Goal: Communication & Community: Answer question/provide support

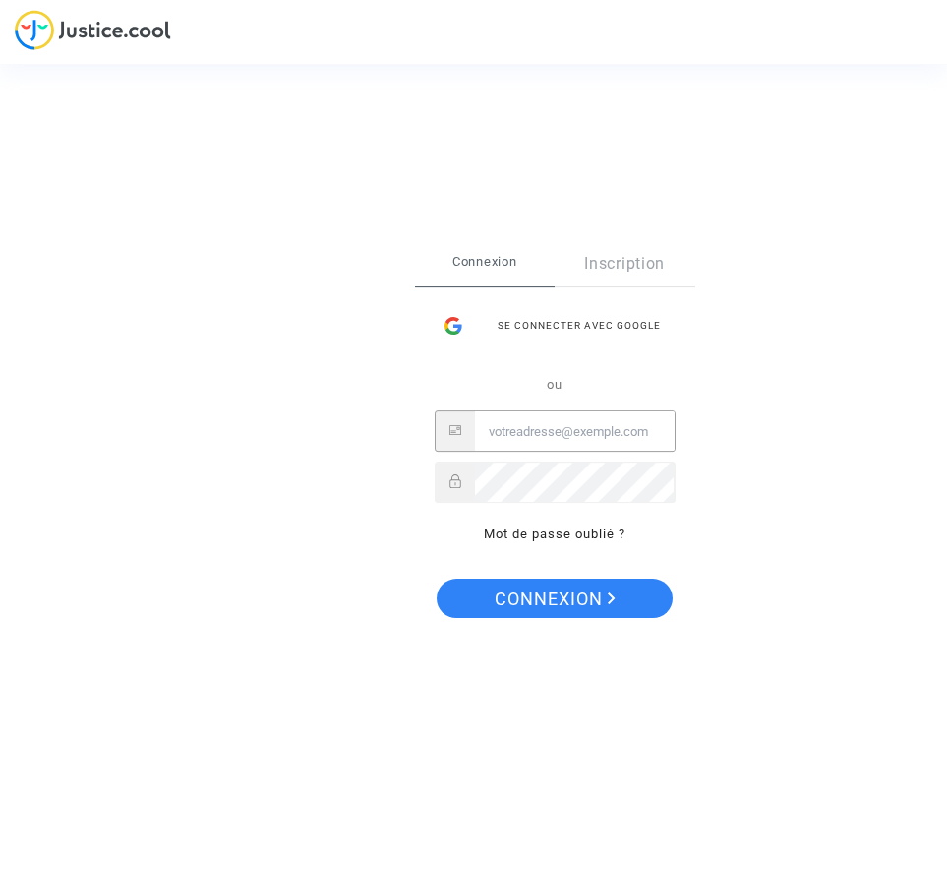
click at [567, 436] on input "Email" at bounding box center [575, 431] width 200 height 39
click at [628, 428] on input "Email" at bounding box center [575, 431] width 200 height 39
click at [476, 268] on span "Connexion" at bounding box center [485, 261] width 141 height 41
click at [488, 261] on span "Connexion" at bounding box center [485, 261] width 141 height 41
click at [665, 394] on p "ou" at bounding box center [555, 384] width 241 height 23
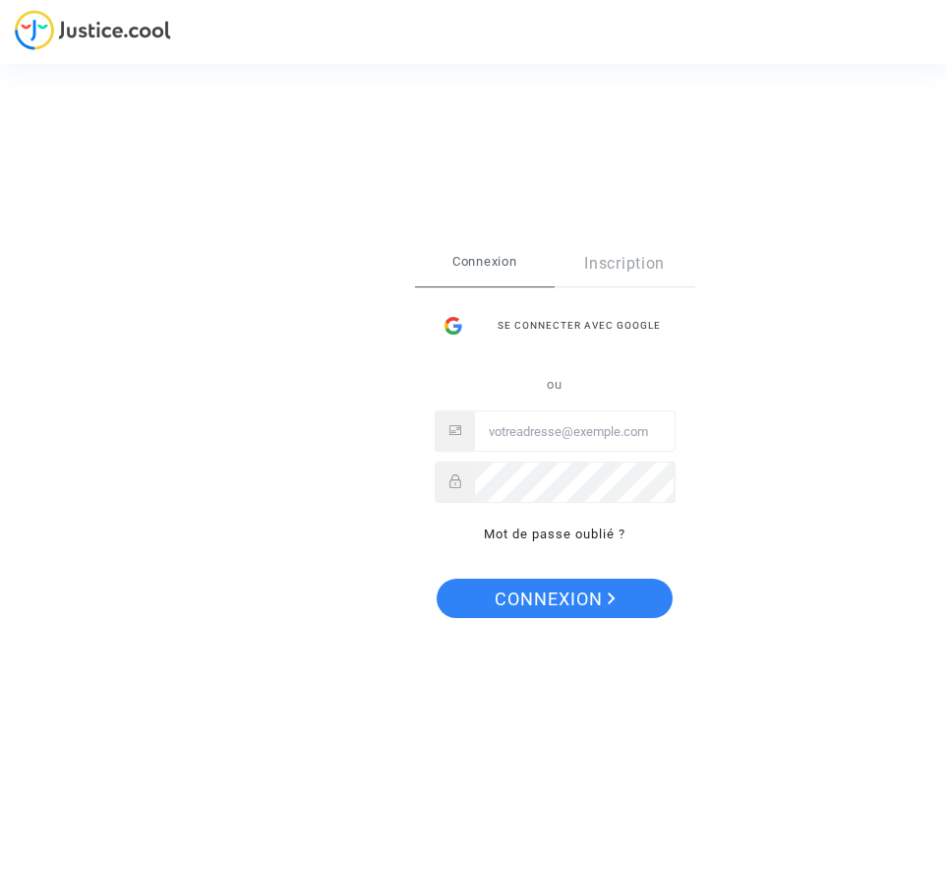
click at [595, 423] on input "Email" at bounding box center [575, 431] width 200 height 39
click at [118, 46] on div "Se connecter Connexion Inscription Se connecter avec Google ou Mot de passe oub…" at bounding box center [473, 436] width 947 height 872
drag, startPoint x: 115, startPoint y: 40, endPoint x: 171, endPoint y: 62, distance: 60.1
click at [115, 39] on div "Se connecter Connexion Inscription Se connecter avec Google ou Mot de passe oub…" at bounding box center [473, 436] width 947 height 872
click at [524, 431] on input "Email" at bounding box center [575, 431] width 200 height 39
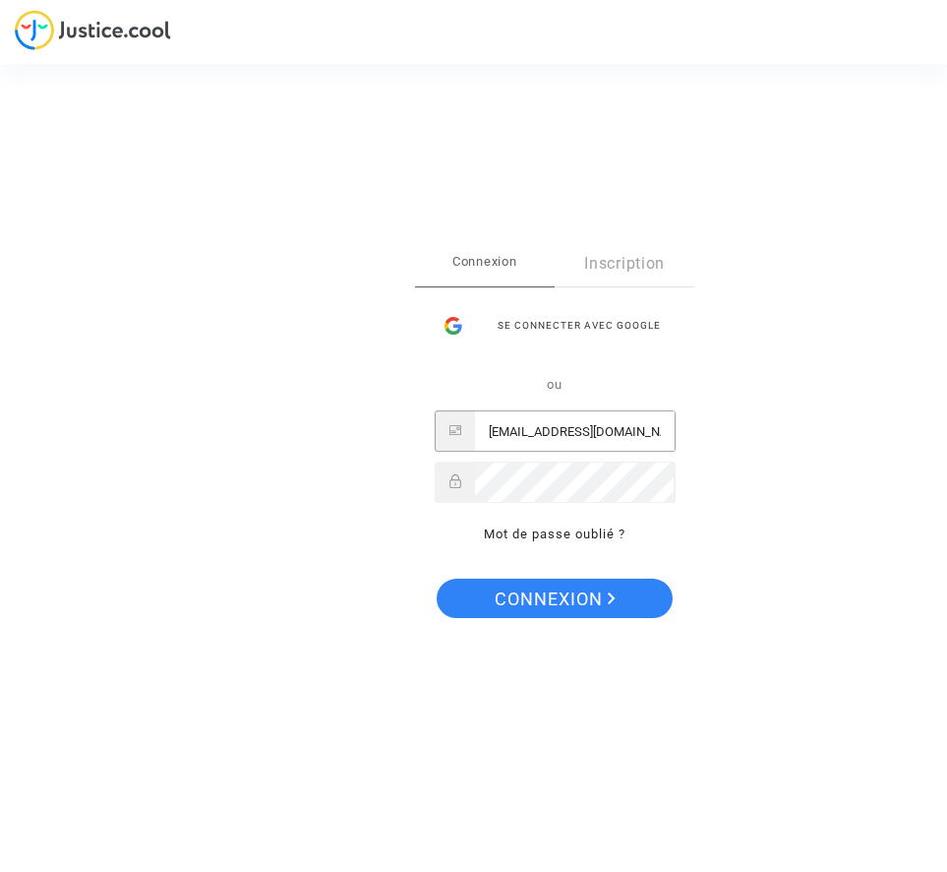
type input "trouveunparking@orange.fr"
click at [437, 578] on button "Connexion" at bounding box center [555, 597] width 236 height 39
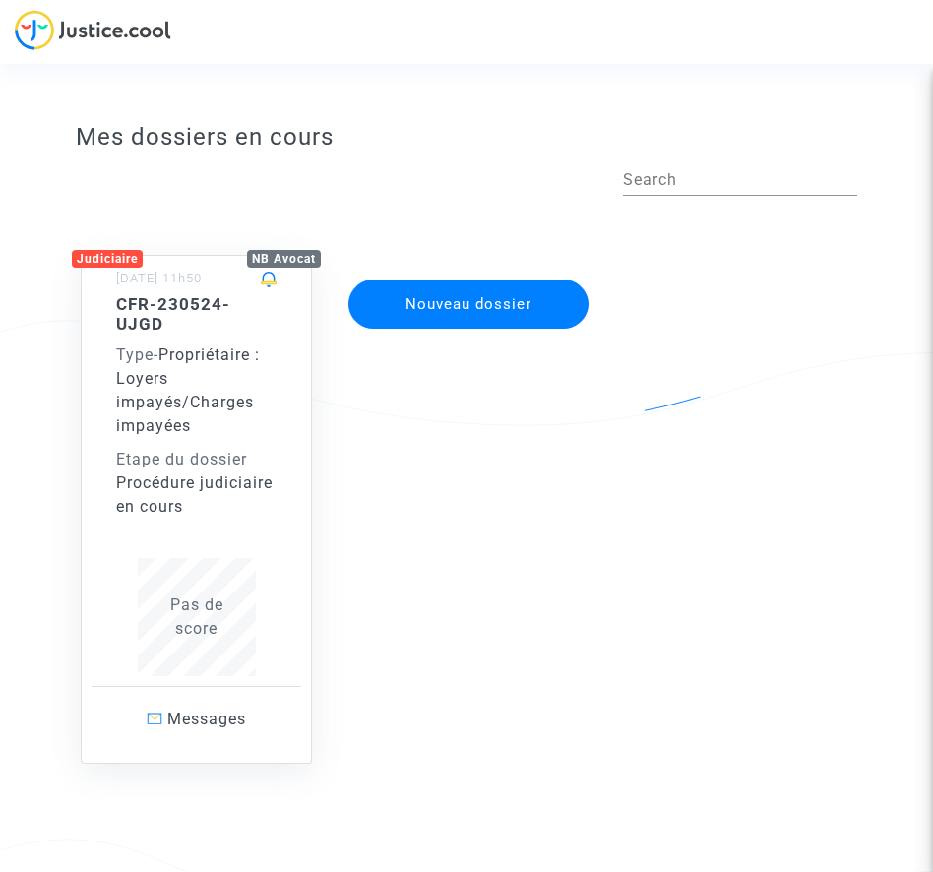
click at [242, 593] on div "Pas de score" at bounding box center [195, 616] width 159 height 47
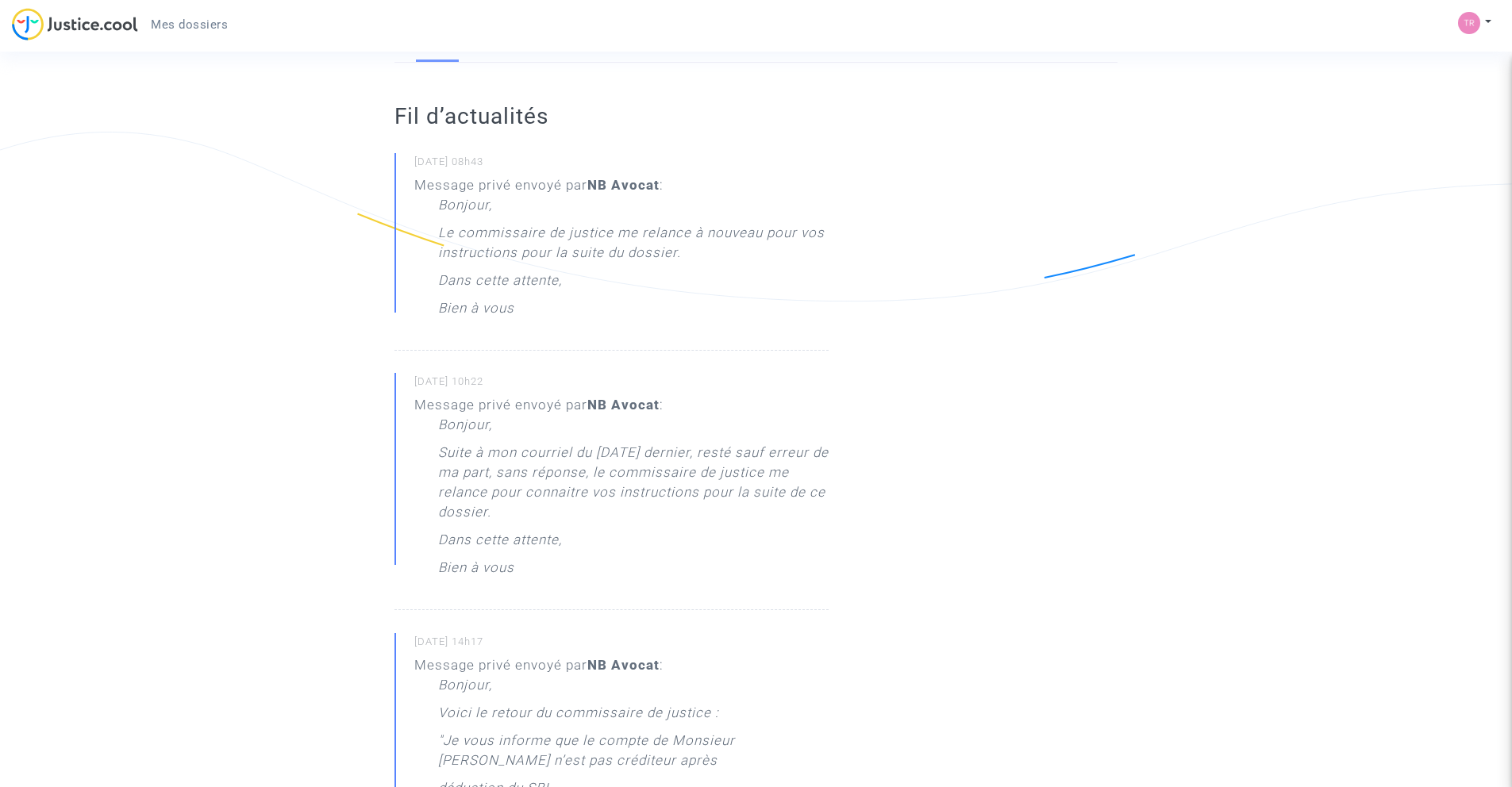
scroll to position [80, 0]
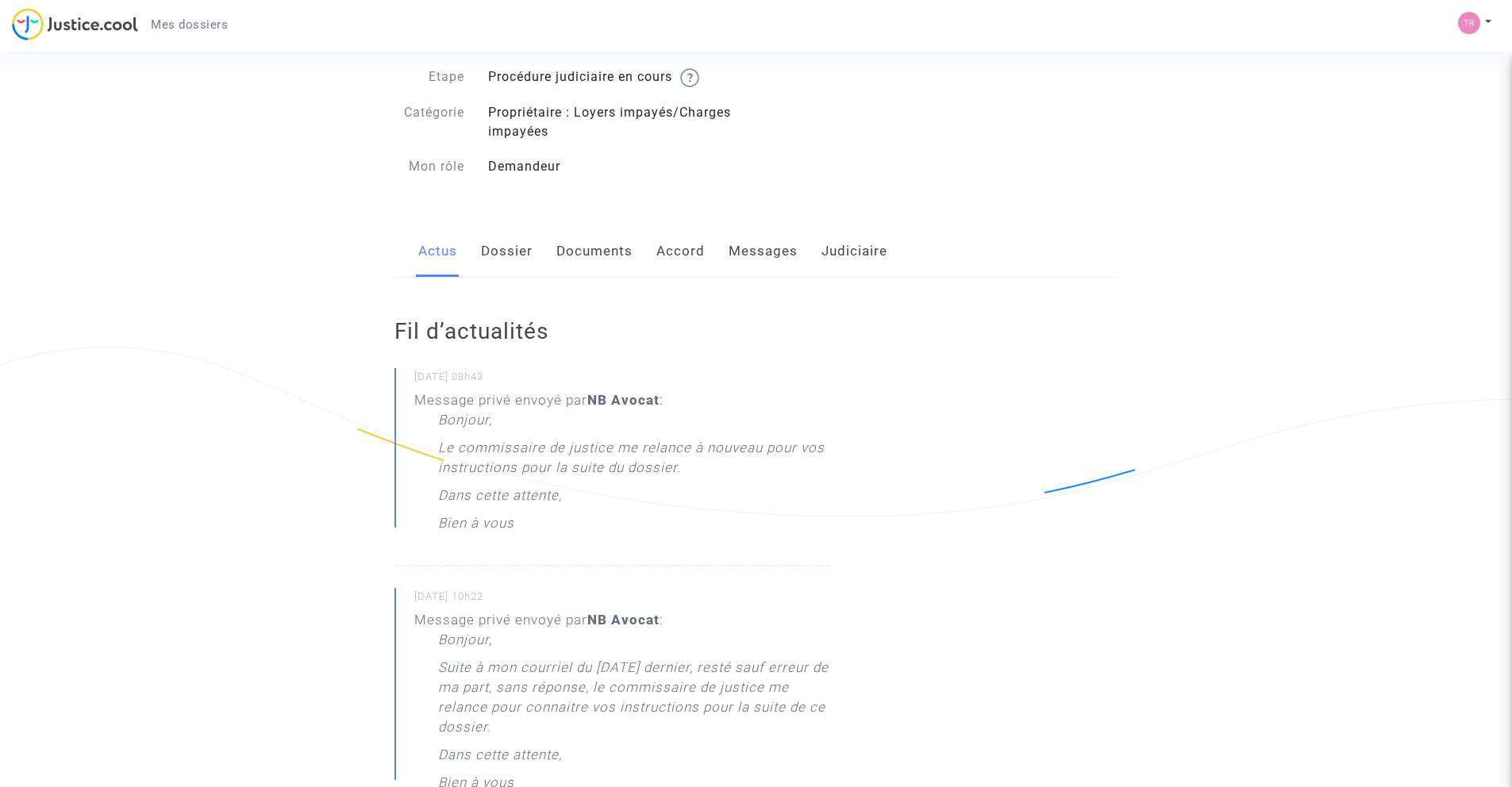
click at [626, 463] on p "Le commissaire de justice me relance à nouveau pour vos instructions pour la su…" at bounding box center [633, 461] width 391 height 48
click at [752, 252] on link "Messages" at bounding box center [763, 251] width 69 height 52
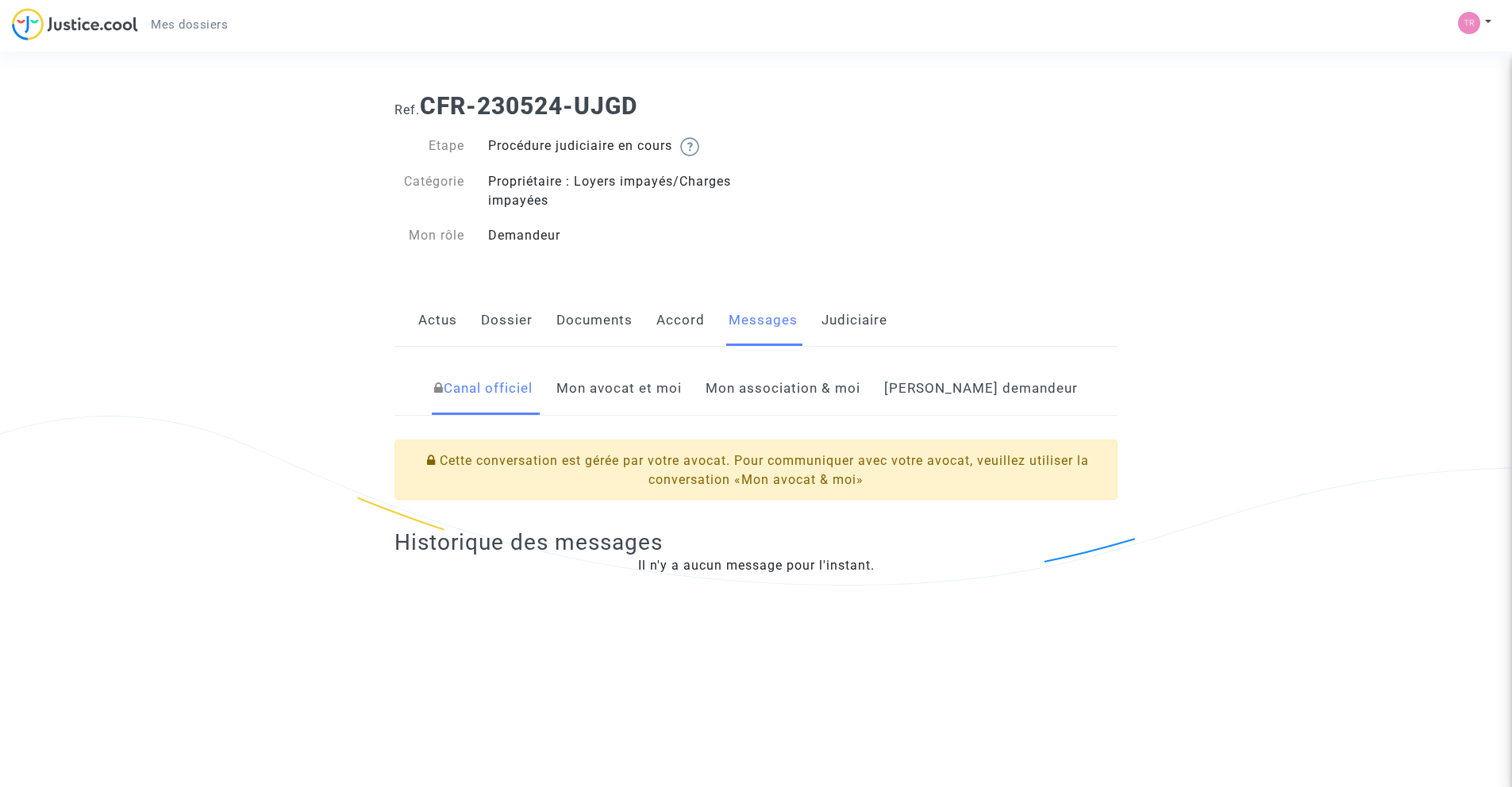
scroll to position [24, 0]
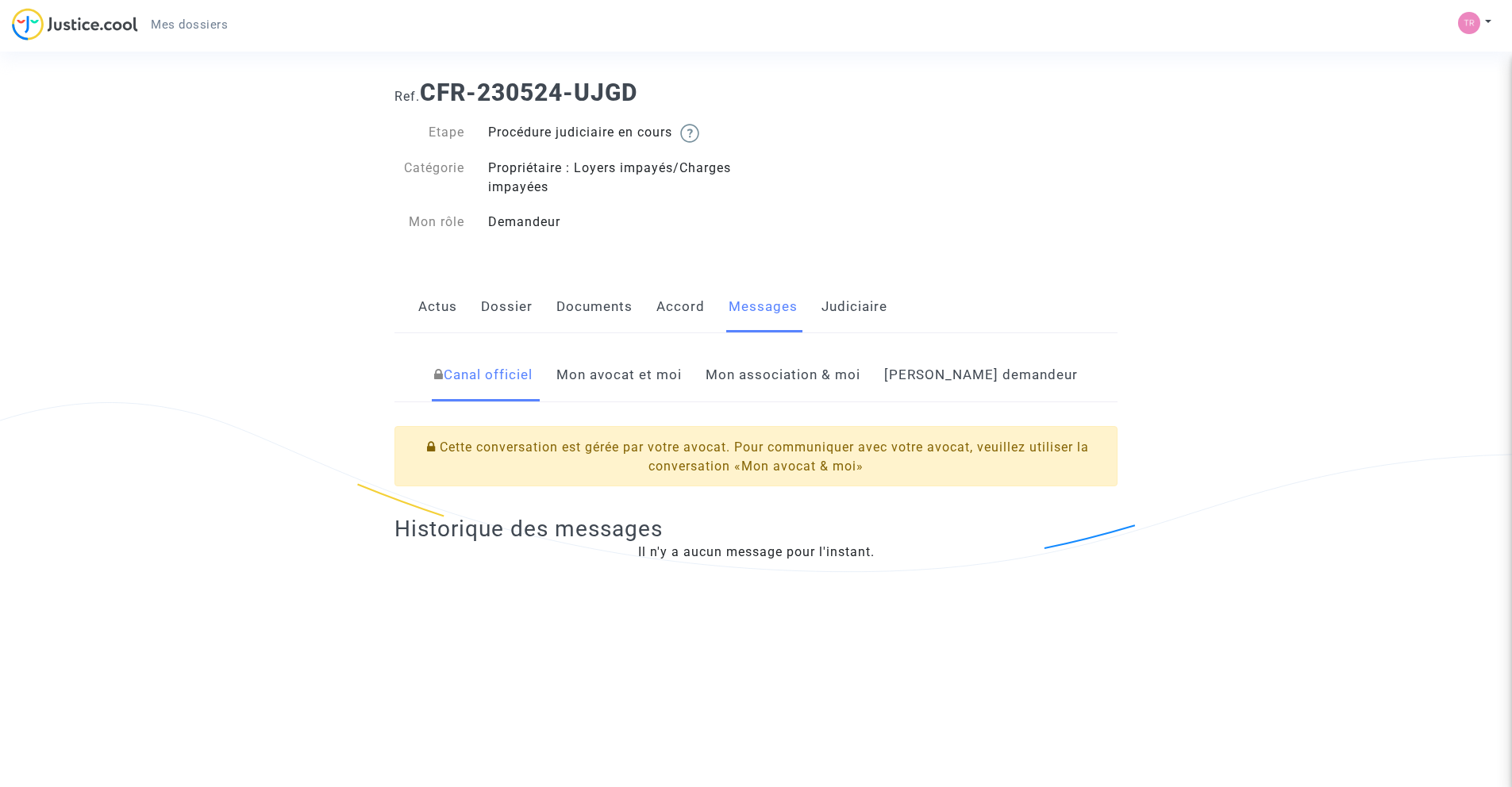
click at [662, 381] on link "Mon avocat et moi" at bounding box center [619, 375] width 125 height 52
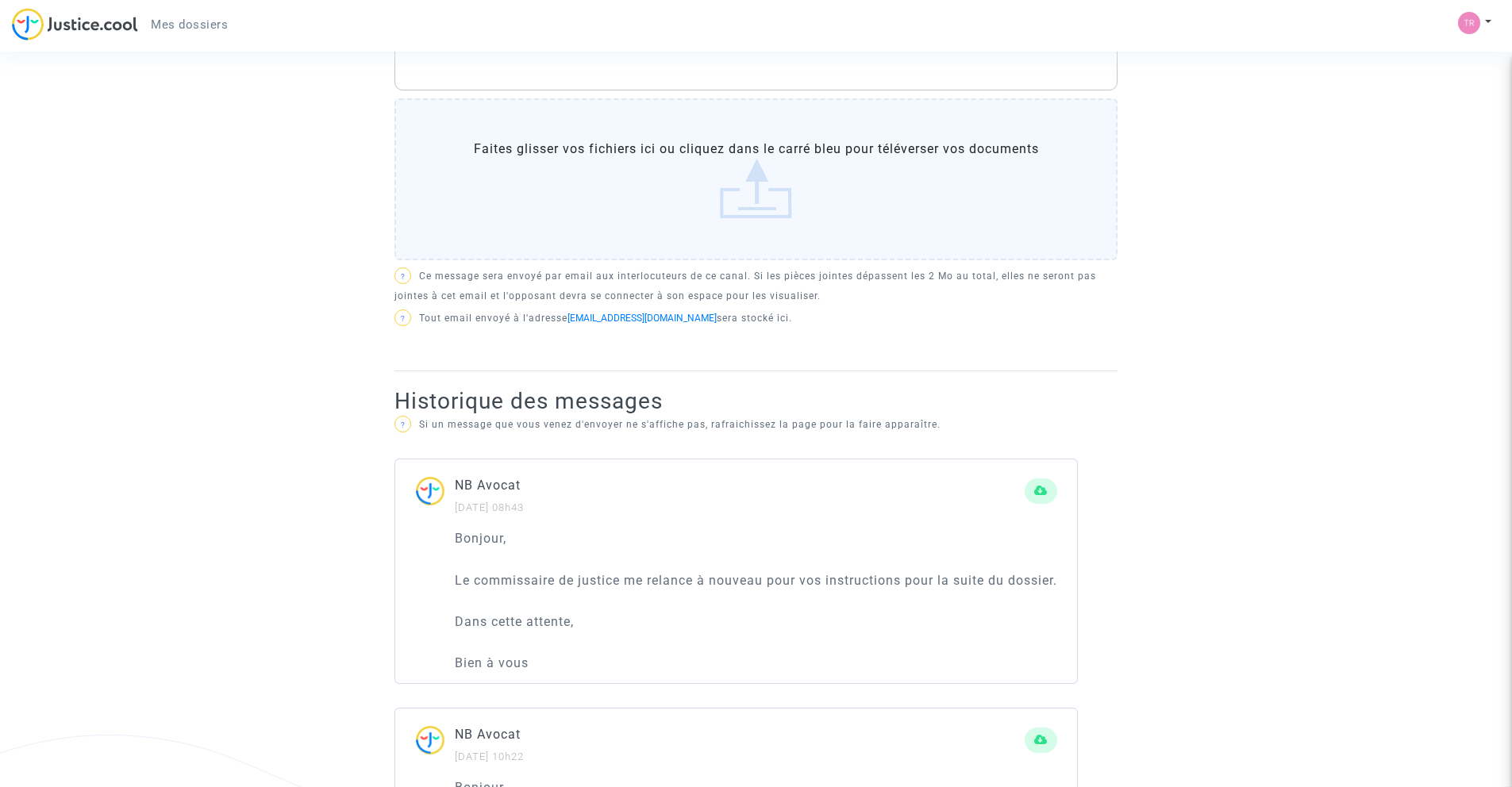
scroll to position [202, 0]
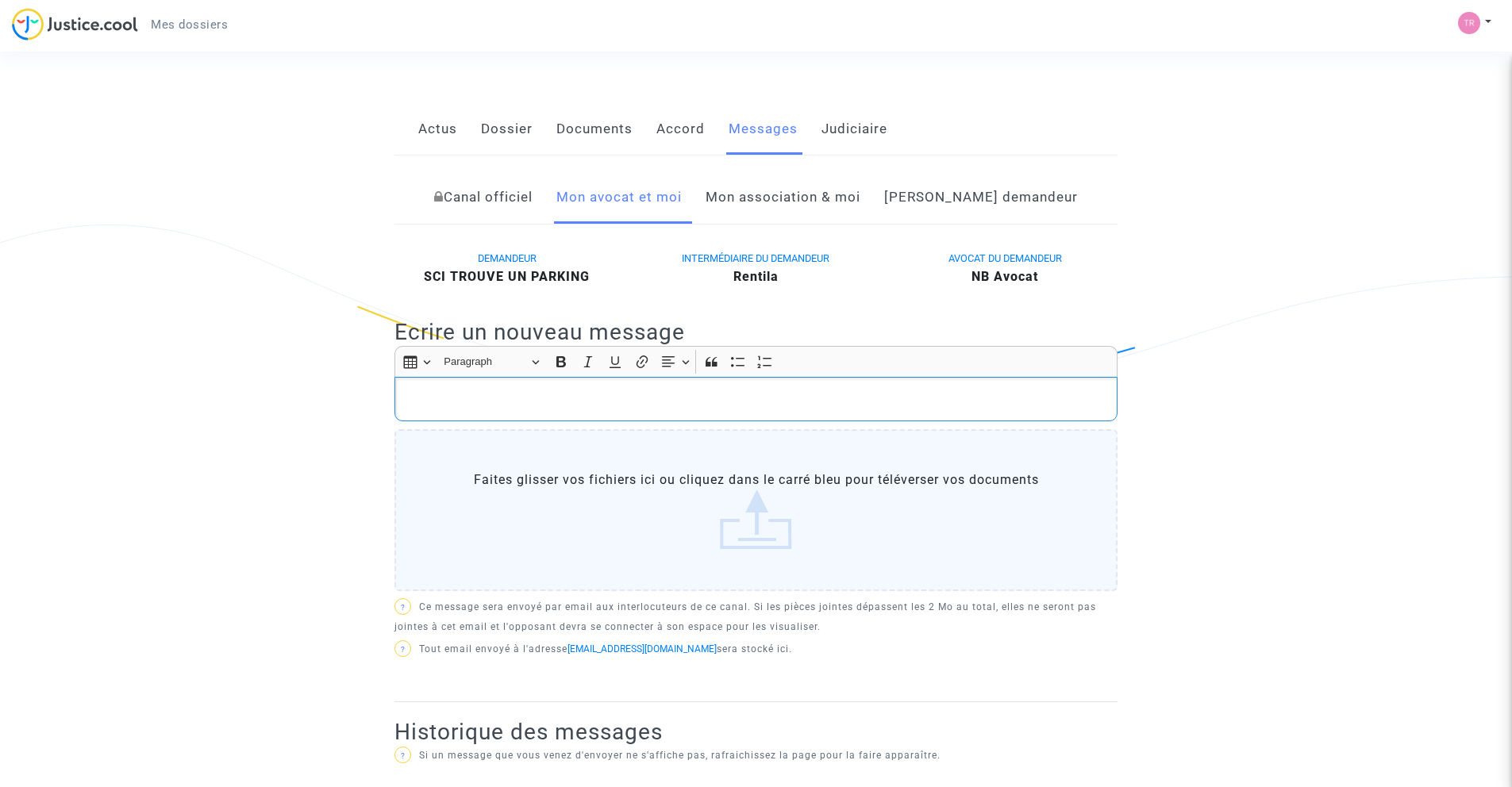
click at [651, 386] on div "Rich Text Editor, main" at bounding box center [756, 398] width 723 height 44
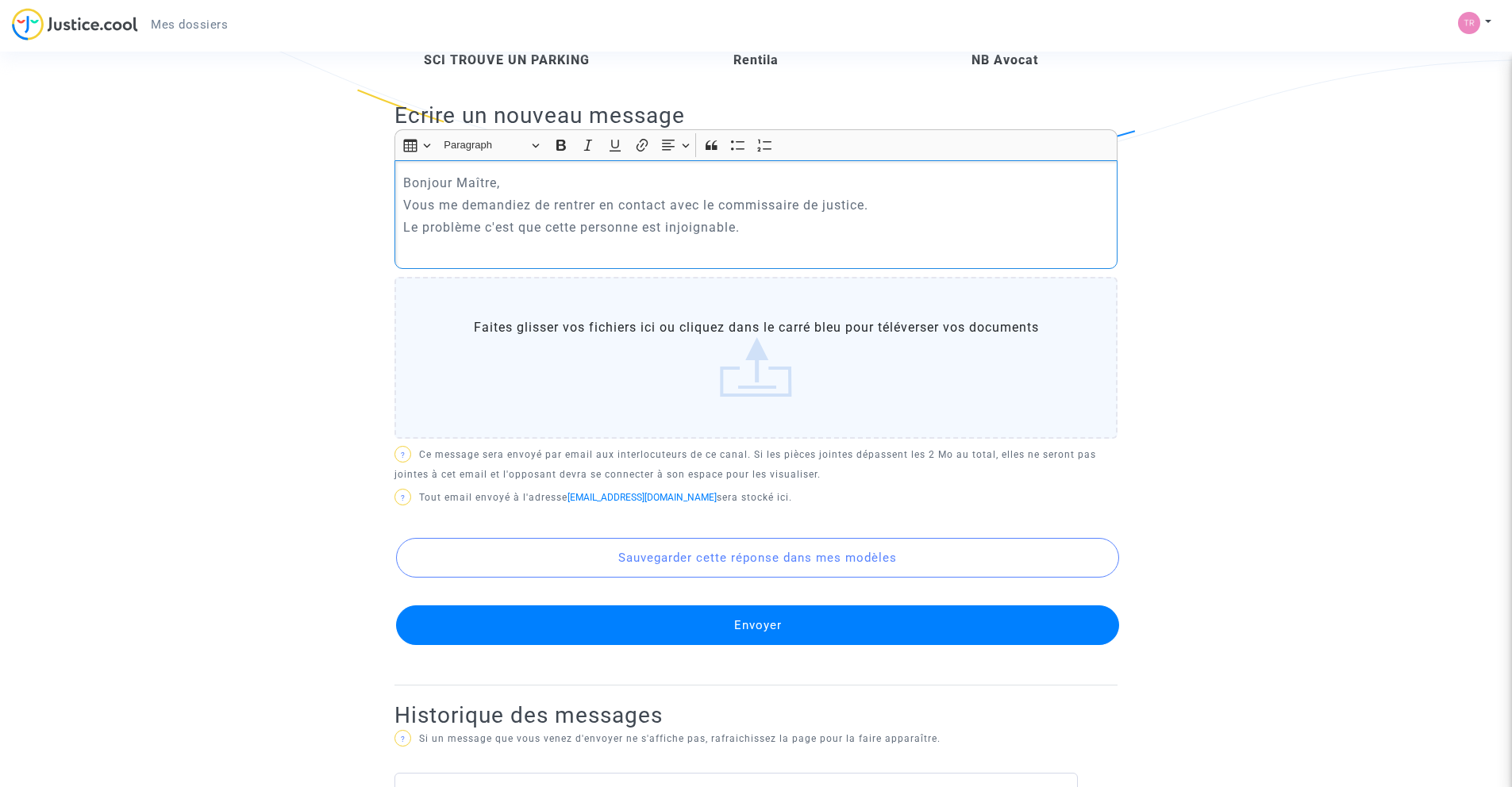
scroll to position [411, 0]
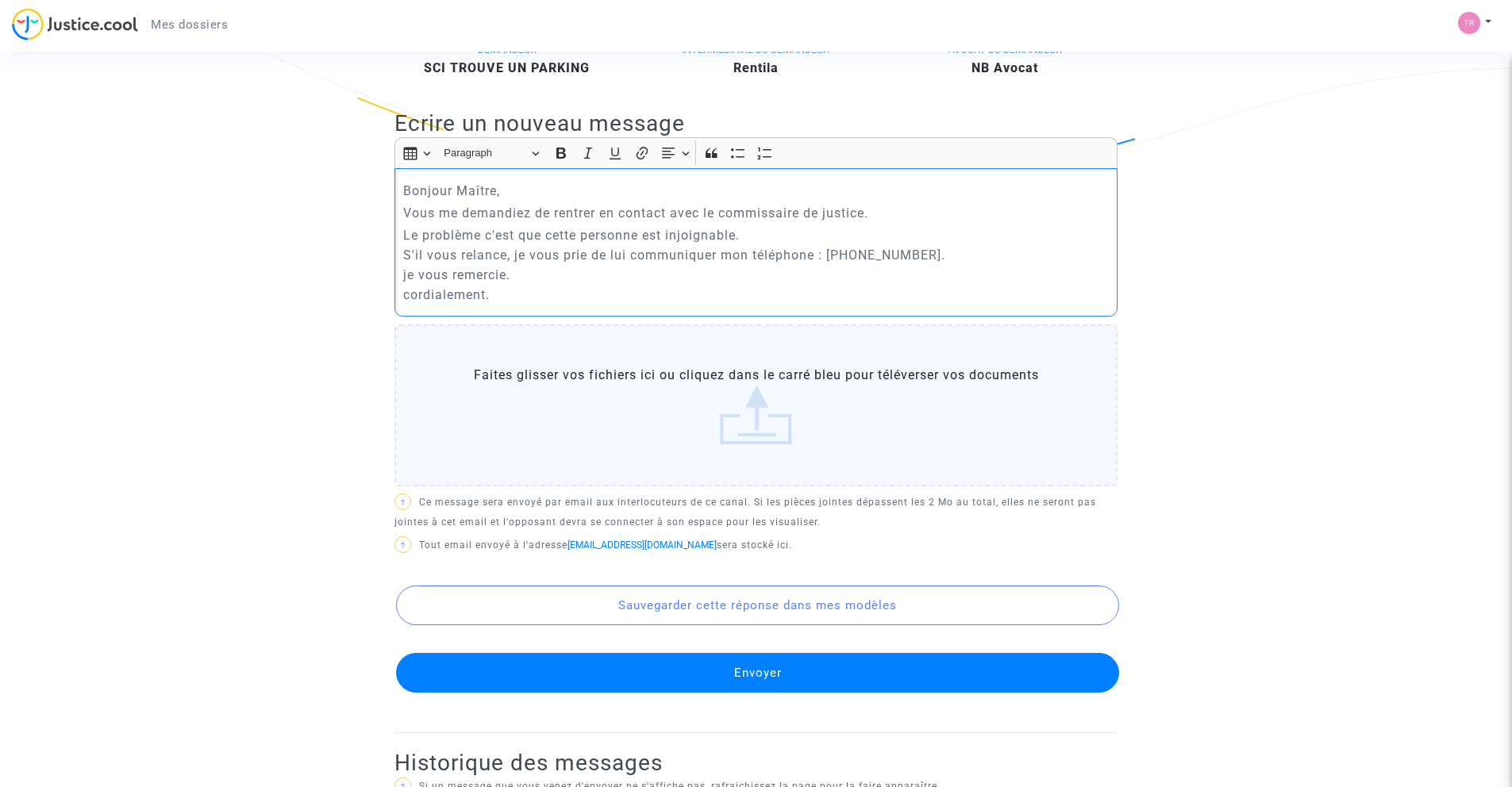
click at [752, 663] on button "Envoyer" at bounding box center [758, 672] width 723 height 40
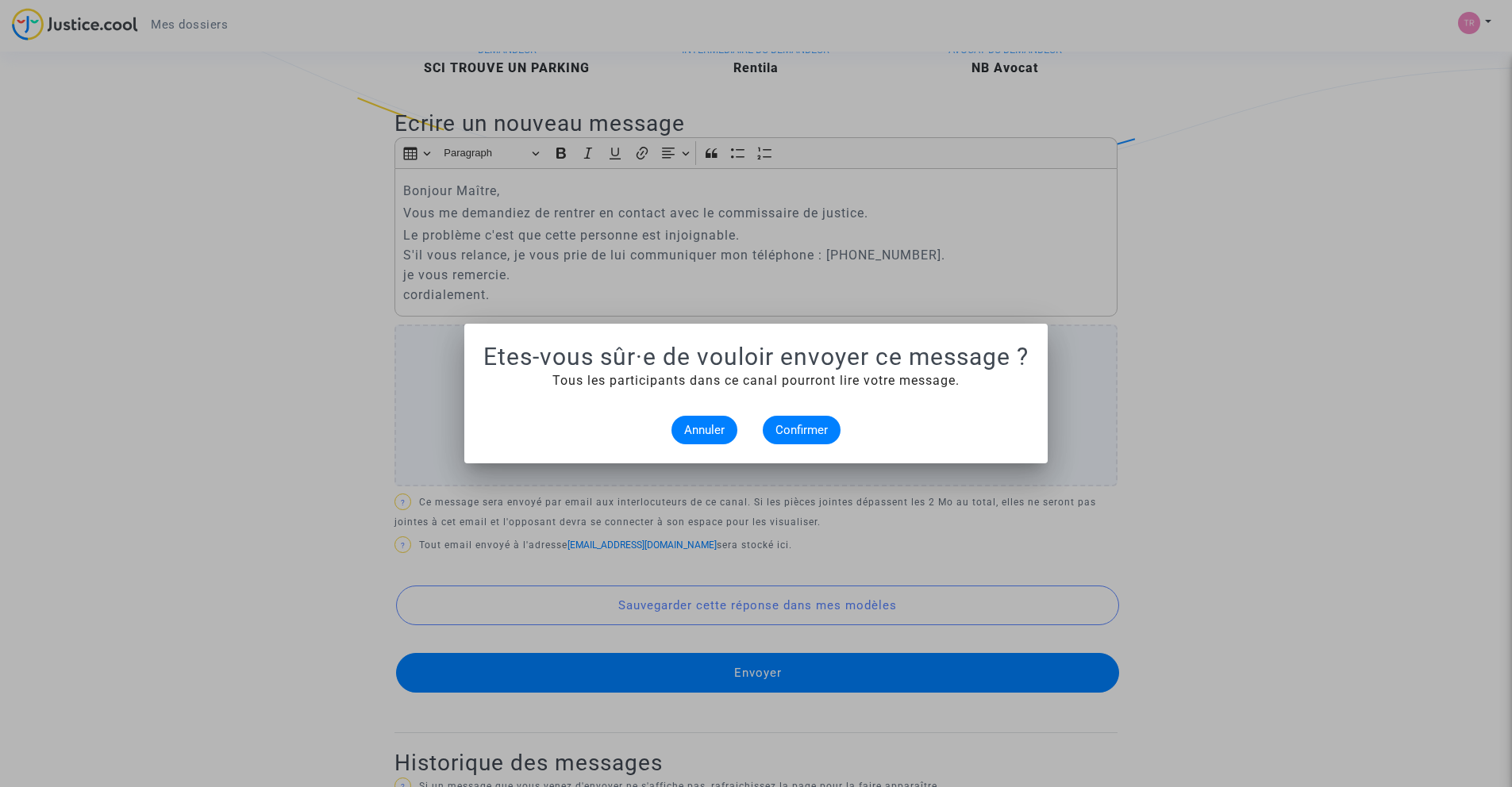
scroll to position [0, 0]
click at [752, 435] on span "Confirmer" at bounding box center [801, 430] width 52 height 15
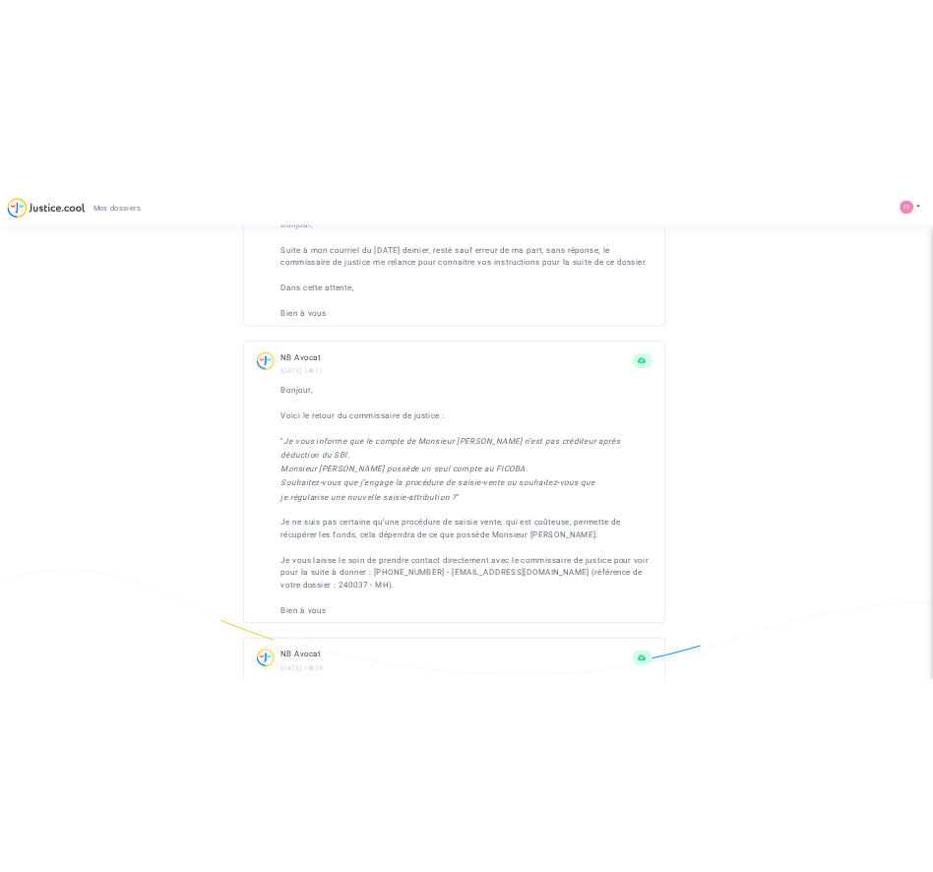
scroll to position [1978, 0]
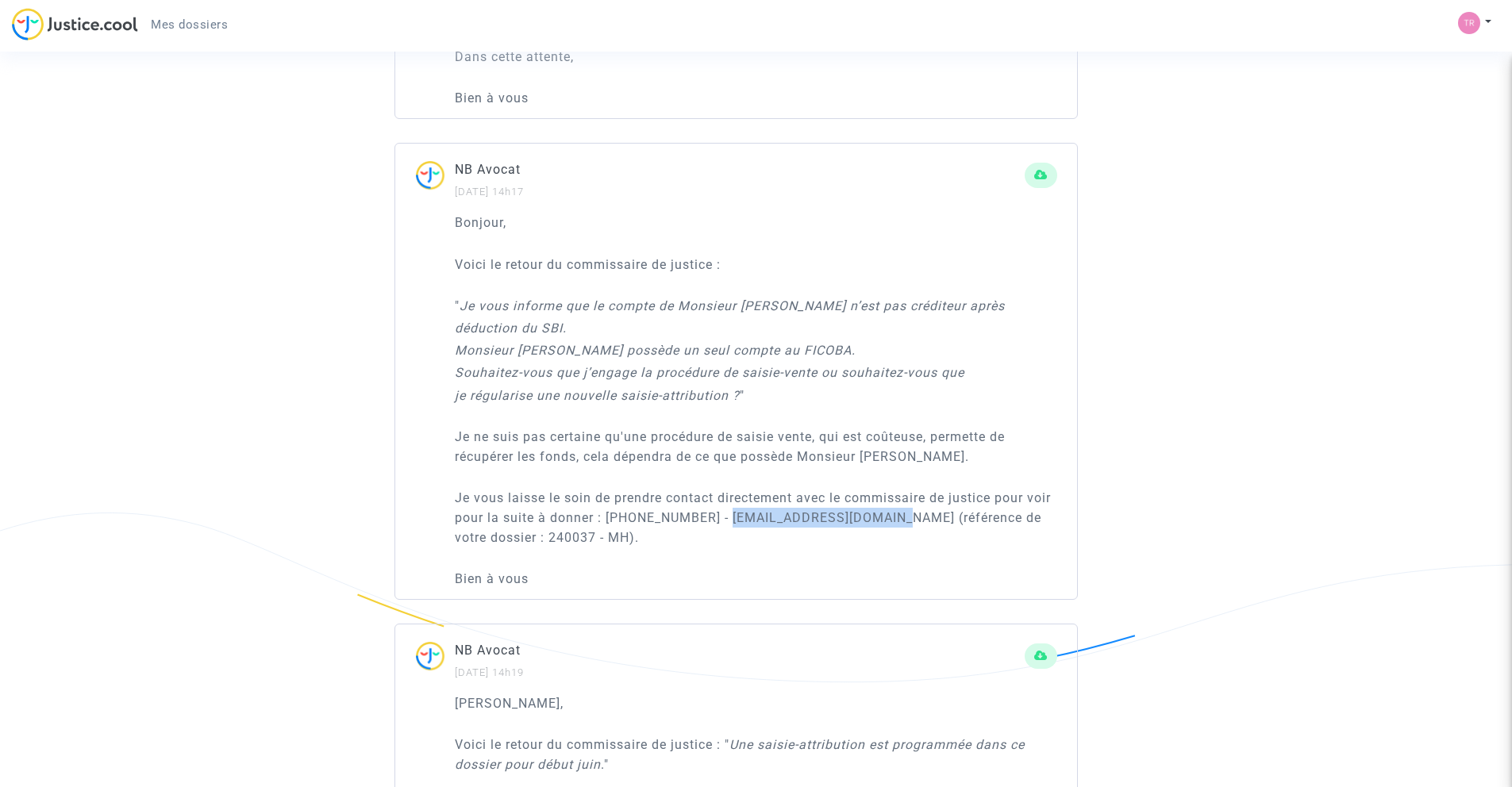
drag, startPoint x: 746, startPoint y: 539, endPoint x: 890, endPoint y: 539, distance: 144.0
click at [752, 536] on p "Je vous laisse le soin de prendre contact directement avec le commissaire de ju…" at bounding box center [756, 518] width 603 height 60
copy p "[EMAIL_ADDRESS][DOMAIN_NAME]"
